Goal: Information Seeking & Learning: Learn about a topic

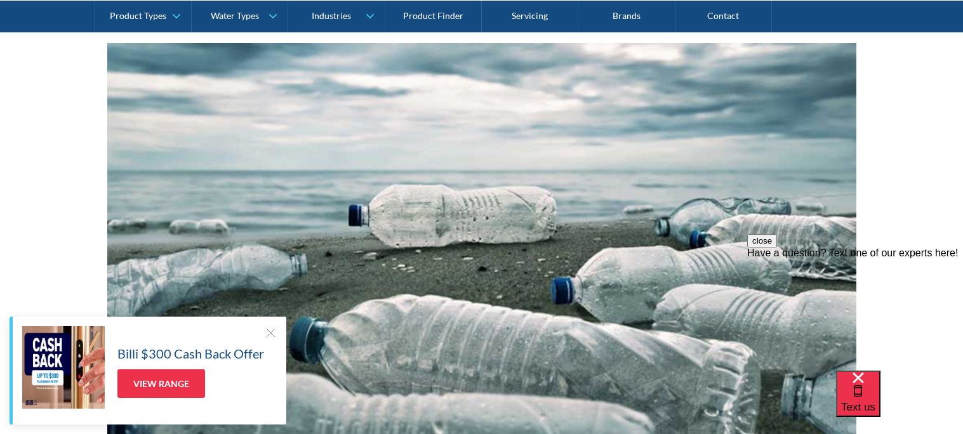
scroll to position [215, 0]
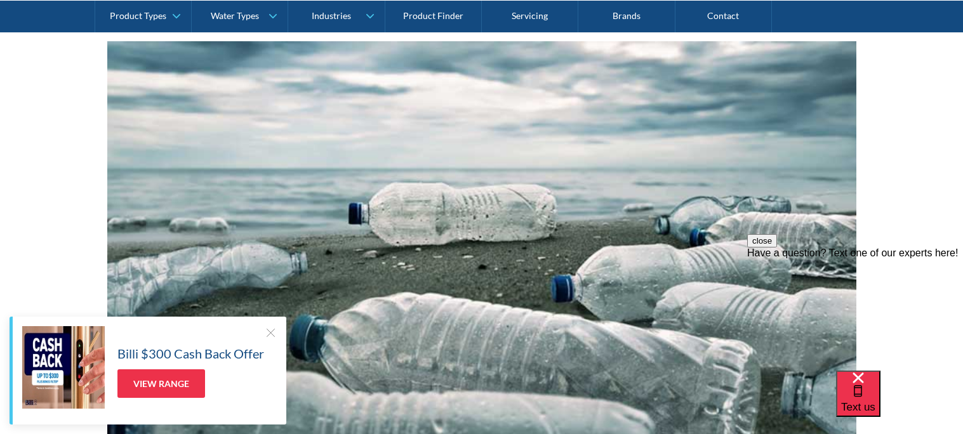
click at [271, 331] on div at bounding box center [270, 332] width 13 height 13
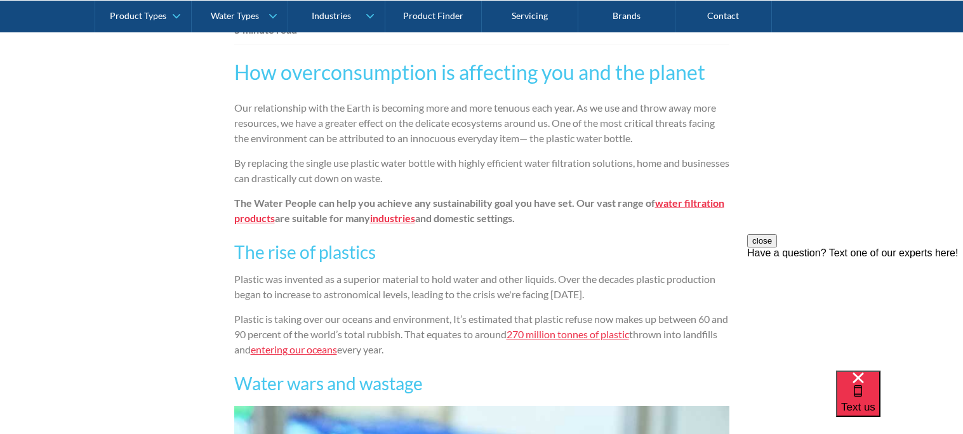
scroll to position [788, 0]
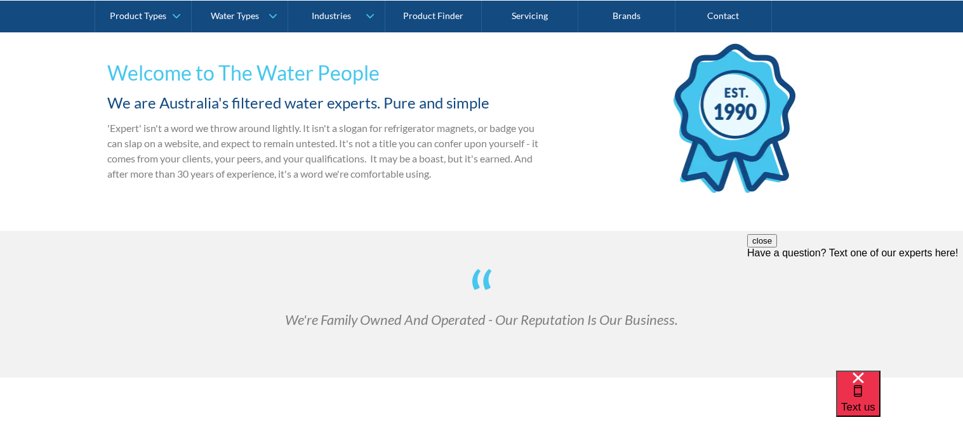
scroll to position [288, 0]
